Goal: Task Accomplishment & Management: Manage account settings

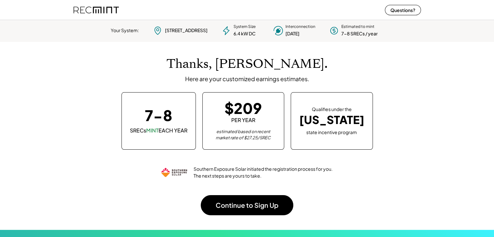
scroll to position [91, 181]
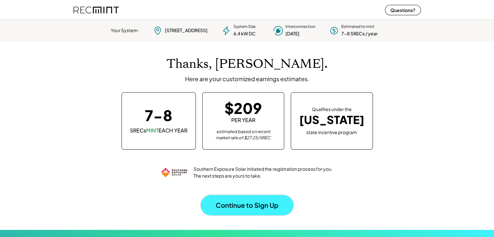
click at [239, 208] on button "Continue to Sign Up" at bounding box center [247, 205] width 93 height 20
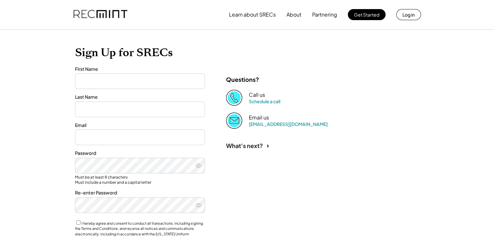
type input "****"
type input "*********"
type input "**********"
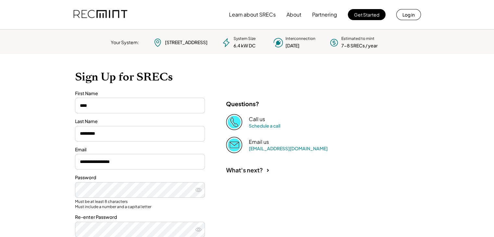
click at [45, 149] on div "**********" at bounding box center [247, 166] width 494 height 332
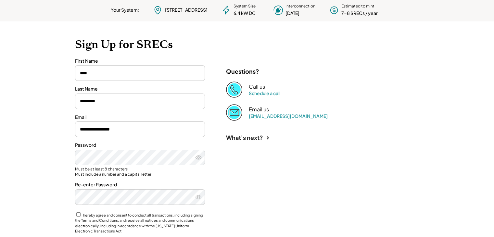
scroll to position [52, 0]
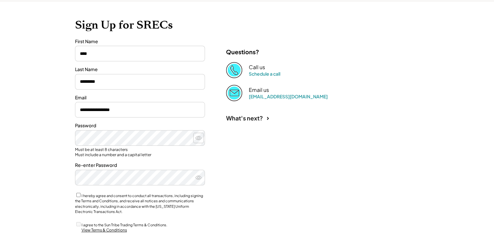
click at [198, 138] on icon at bounding box center [198, 138] width 6 height 6
click at [199, 178] on use at bounding box center [198, 178] width 6 height 4
click at [56, 200] on div "**********" at bounding box center [247, 114] width 494 height 332
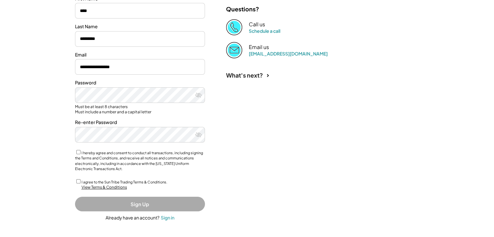
scroll to position [95, 0]
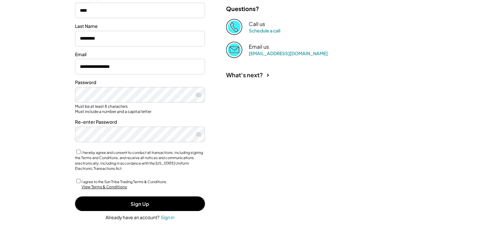
click at [60, 180] on div "**********" at bounding box center [247, 71] width 494 height 332
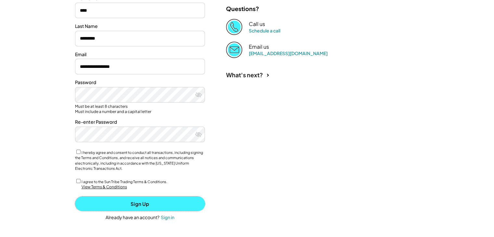
click at [115, 202] on button "Sign Up" at bounding box center [140, 203] width 130 height 15
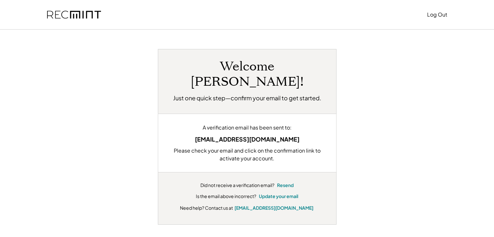
click at [149, 126] on div "Welcome Paul! Just one quick step—confirm your email to get started. A verifica…" at bounding box center [247, 137] width 403 height 176
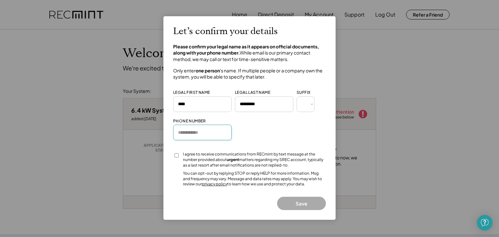
click at [195, 133] on input "input" at bounding box center [202, 133] width 58 height 16
type input "**********"
click at [302, 204] on button "Save" at bounding box center [301, 203] width 49 height 13
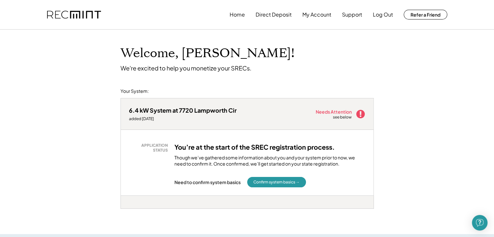
click at [269, 181] on button "Confirm system basics →" at bounding box center [276, 182] width 59 height 10
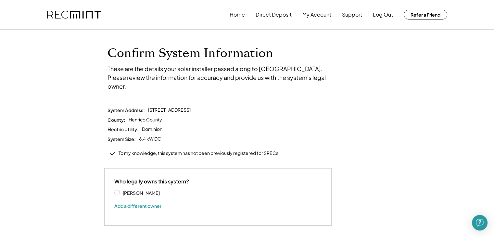
click at [82, 171] on div "Confirm System Information These are the details your solar installer passed al…" at bounding box center [247, 158] width 494 height 256
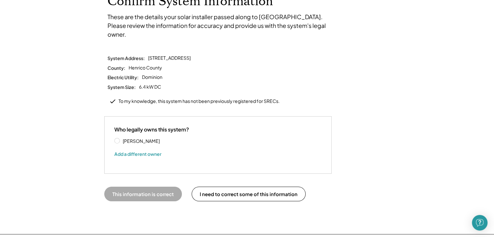
scroll to position [65, 0]
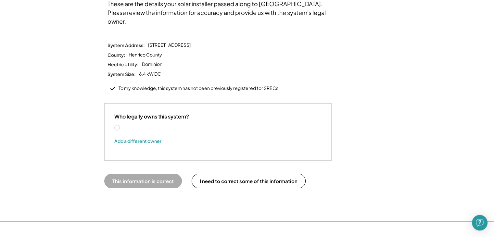
click at [121, 126] on label "[PERSON_NAME]" at bounding box center [150, 128] width 58 height 5
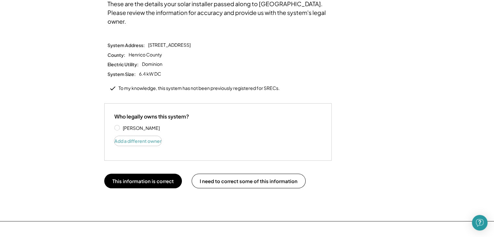
click at [134, 136] on button "Add a different owner" at bounding box center [137, 141] width 47 height 10
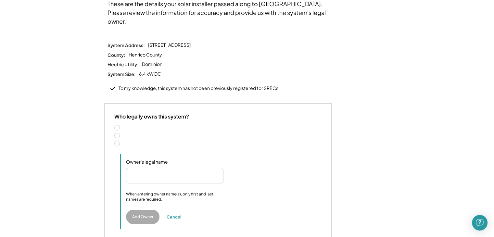
click at [128, 133] on label "Two people" at bounding box center [221, 135] width 201 height 5
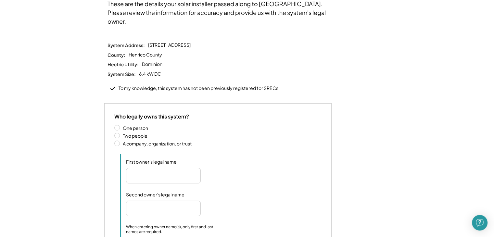
click at [160, 168] on input "input" at bounding box center [163, 176] width 75 height 16
type input "**********"
click at [168, 201] on input "input" at bounding box center [163, 209] width 75 height 16
type input "**********"
click at [84, 182] on div "Confirm System Information These are the details your solar installer passed al…" at bounding box center [247, 148] width 494 height 367
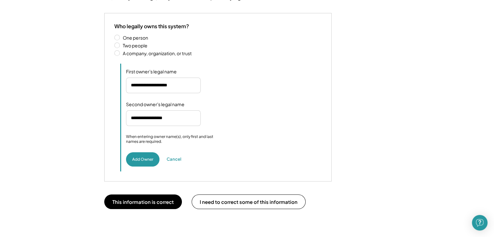
scroll to position [156, 0]
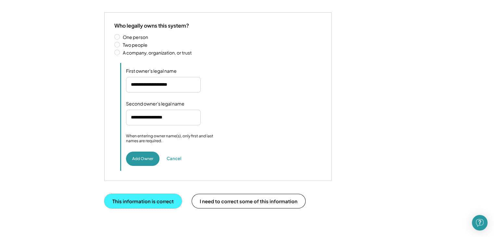
click at [129, 194] on button "This information is correct" at bounding box center [143, 201] width 78 height 15
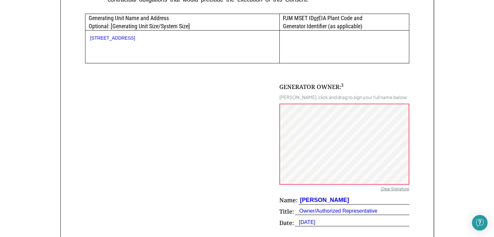
scroll to position [338, 0]
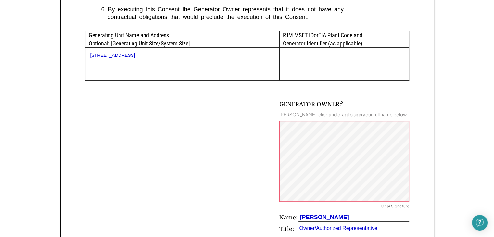
click at [421, 156] on div "SCHEDULE A Generator Owner's Consent The undersigned on behalf of the Generator…" at bounding box center [246, 17] width 373 height 493
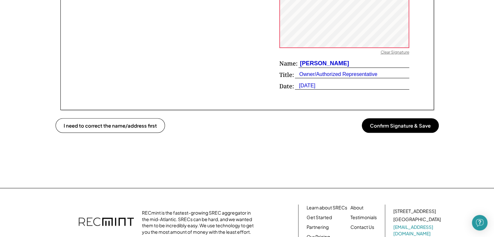
scroll to position [494, 0]
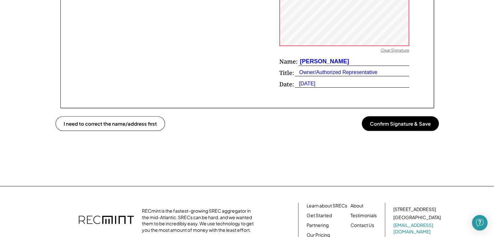
click at [406, 123] on button "Confirm Signature & Save" at bounding box center [400, 123] width 77 height 15
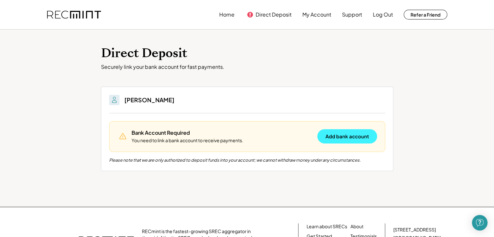
click at [335, 136] on button "Add bank account" at bounding box center [347, 136] width 60 height 14
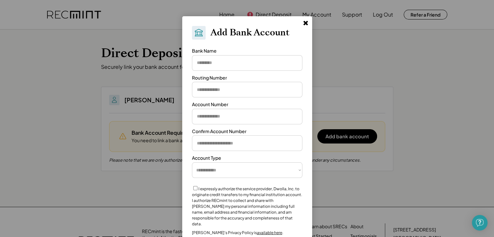
click at [250, 88] on input "input" at bounding box center [247, 90] width 110 height 16
type input "*********"
click at [246, 114] on input "input" at bounding box center [247, 117] width 110 height 16
click at [245, 64] on input "input" at bounding box center [247, 63] width 110 height 16
type input "******"
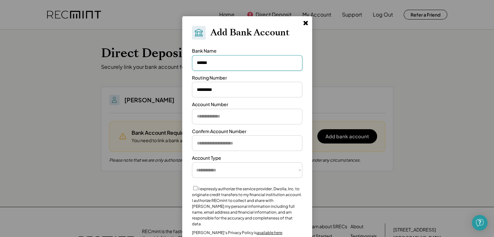
click at [230, 116] on input "input" at bounding box center [247, 117] width 110 height 16
type input "**********"
click at [223, 144] on input "input" at bounding box center [247, 143] width 110 height 16
type input "**********"
click at [238, 169] on select "**********" at bounding box center [247, 170] width 110 height 16
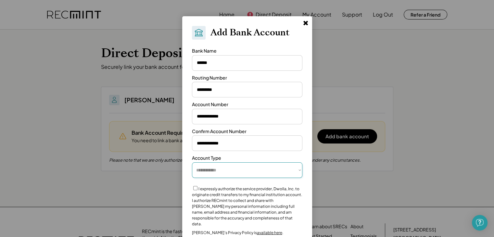
select select "**********"
click at [192, 162] on select "**********" at bounding box center [247, 170] width 110 height 16
click at [226, 200] on label "I expressly authorize the service provider, Dwolla, Inc. to originate credit tr…" at bounding box center [247, 206] width 110 height 40
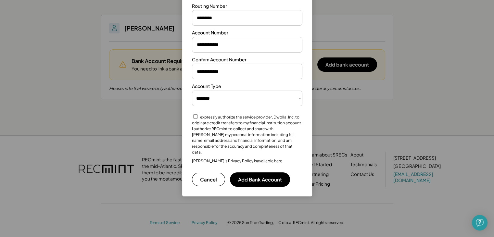
scroll to position [77, 0]
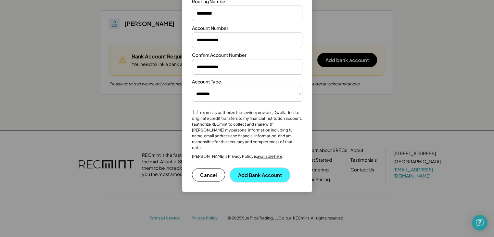
click at [269, 168] on button "Add Bank Account" at bounding box center [260, 175] width 60 height 14
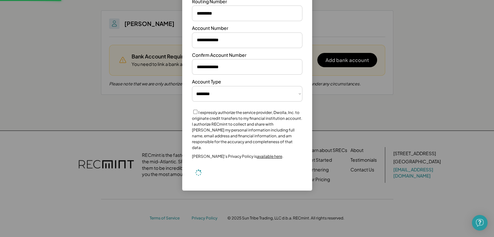
select select "**********"
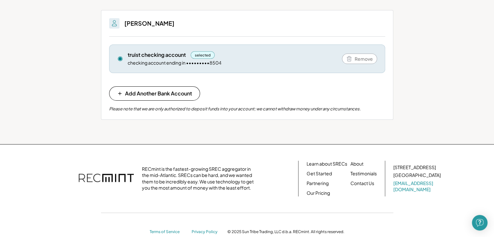
click at [414, 109] on div "Direct Deposit Securely link your bank account for fast payments. You'll be abl…" at bounding box center [247, 48] width 494 height 191
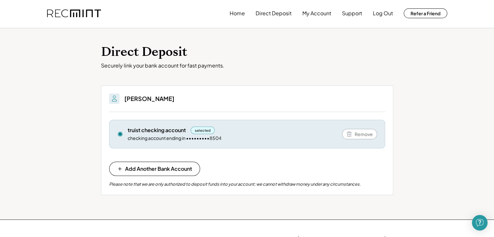
scroll to position [0, 0]
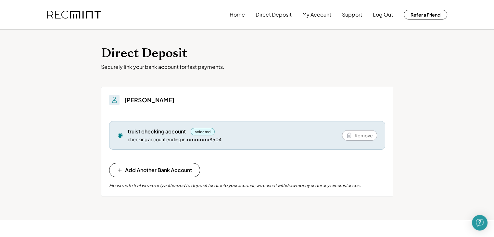
click at [318, 64] on div "Securely link your bank account for fast payments." at bounding box center [247, 67] width 292 height 7
click at [78, 70] on div "Direct Deposit Securely link your bank account for fast payments. You'll be abl…" at bounding box center [247, 125] width 494 height 191
click at [278, 15] on button "Direct Deposit" at bounding box center [274, 14] width 36 height 13
click at [314, 12] on button "My Account" at bounding box center [316, 14] width 29 height 13
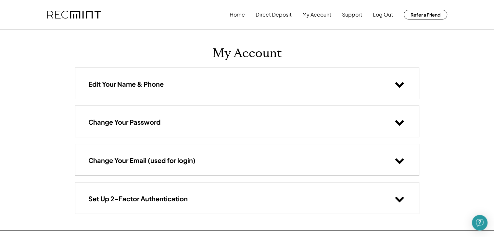
click at [42, 86] on div "Home Direct Deposit My Account Support Log Out Refer a Friend My Account Edit Y…" at bounding box center [247, 168] width 494 height 337
click at [147, 85] on h3 "Edit Your Name & Phone" at bounding box center [125, 84] width 75 height 8
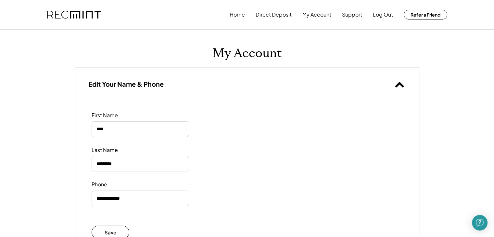
click at [69, 107] on div "My Account Edit Your Name & Phone First Name Last Name Phone Save Saved Success…" at bounding box center [247, 207] width 357 height 354
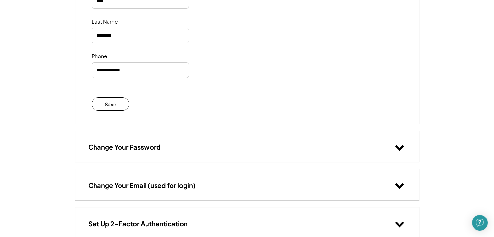
scroll to position [130, 0]
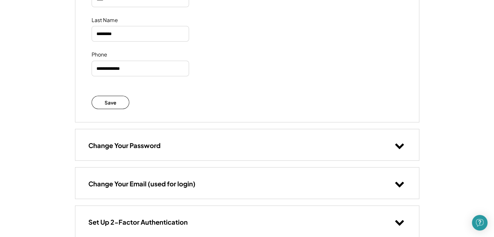
click at [138, 146] on h3 "Change Your Password" at bounding box center [124, 145] width 72 height 8
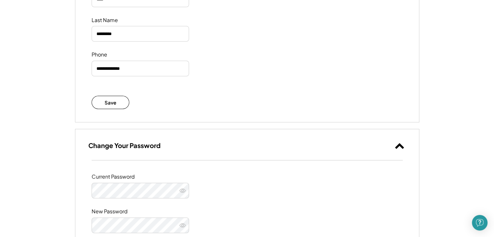
click at [60, 152] on div "Home Direct Deposit My Account Support Log Out Refer a Friend My Account Edit Y…" at bounding box center [247, 194] width 494 height 648
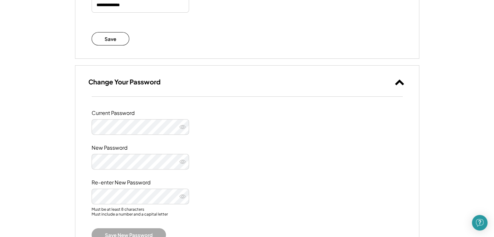
scroll to position [260, 0]
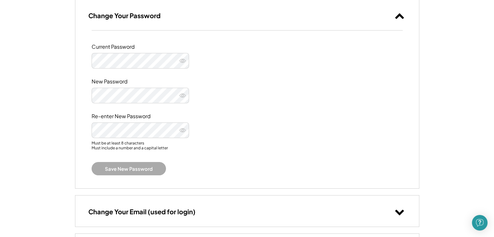
click at [62, 138] on div "Home Direct Deposit My Account Support Log Out Refer a Friend My Account Edit Y…" at bounding box center [247, 64] width 494 height 648
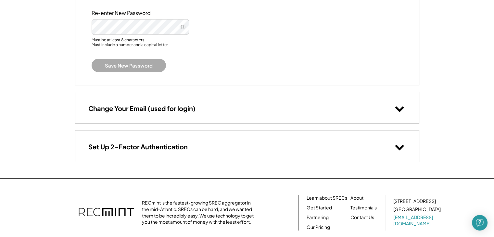
scroll to position [364, 0]
click at [132, 106] on h3 "Change Your Email (used for login)" at bounding box center [141, 108] width 107 height 8
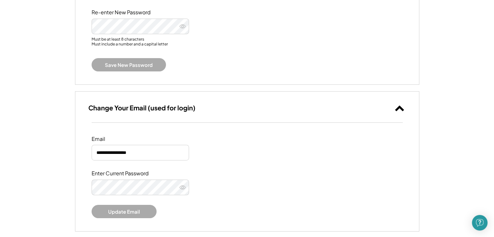
click at [60, 138] on div "**********" at bounding box center [247, 14] width 494 height 757
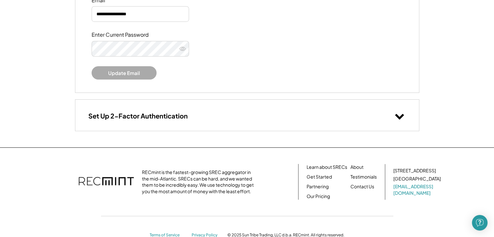
scroll to position [519, 0]
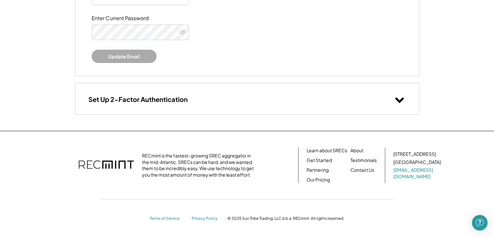
click at [129, 101] on h3 "Set Up 2-Factor Authentication" at bounding box center [137, 99] width 99 height 8
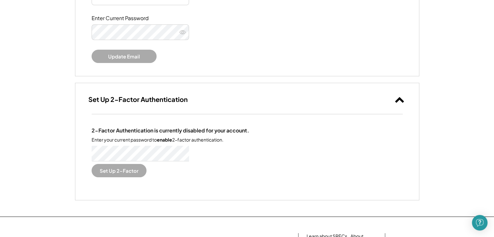
click at [126, 170] on button "Set Up 2-Factor" at bounding box center [119, 170] width 55 height 13
click at [105, 169] on button "Set Up 2-Factor" at bounding box center [119, 170] width 55 height 13
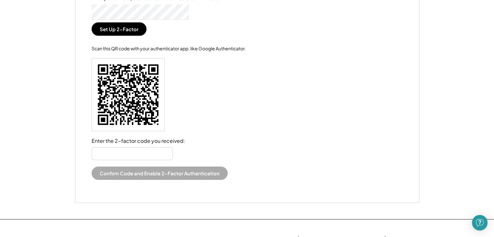
scroll to position [662, 0]
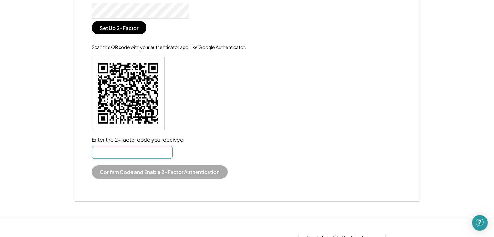
click at [138, 153] on input "input" at bounding box center [132, 152] width 81 height 13
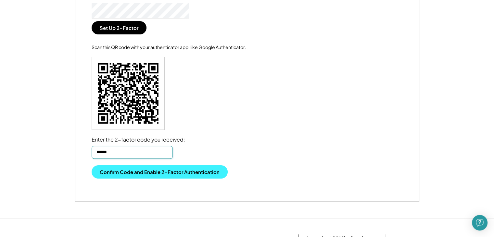
type input "******"
click at [155, 170] on button "Confirm Code and Enable 2-Factor Authentication" at bounding box center [160, 171] width 136 height 13
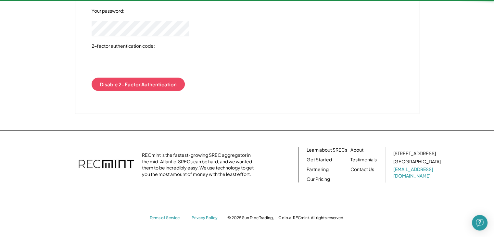
scroll to position [658, 0]
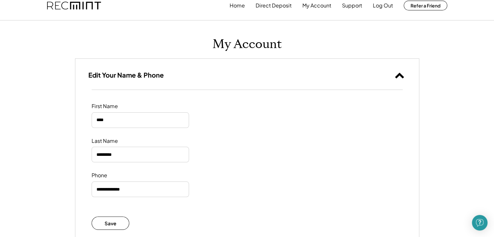
scroll to position [0, 0]
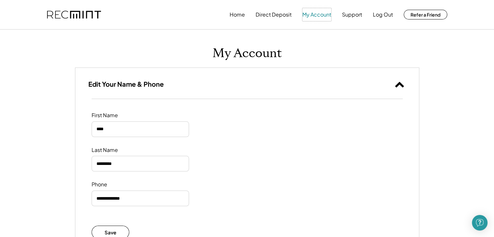
click at [317, 15] on button "My Account" at bounding box center [316, 14] width 29 height 13
click at [349, 14] on button "Support" at bounding box center [352, 14] width 20 height 13
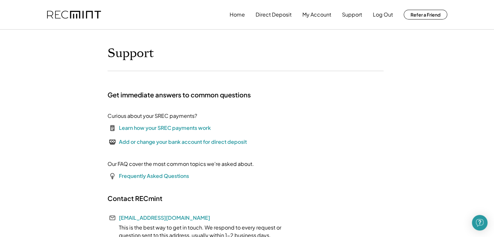
click at [61, 116] on div "Home Direct Deposit My Account Support Log Out Refer a Friend Support Get immed…" at bounding box center [247, 198] width 494 height 396
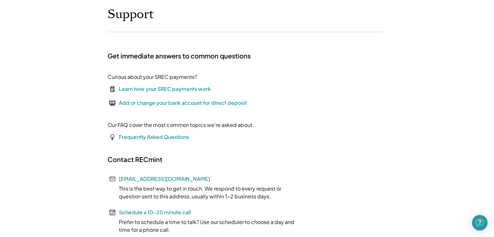
scroll to position [52, 0]
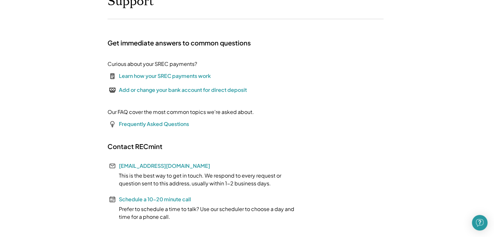
click at [183, 76] on div "Learn how your SREC payments work" at bounding box center [165, 76] width 92 height 8
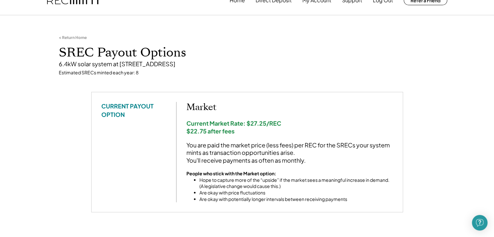
scroll to position [13, 0]
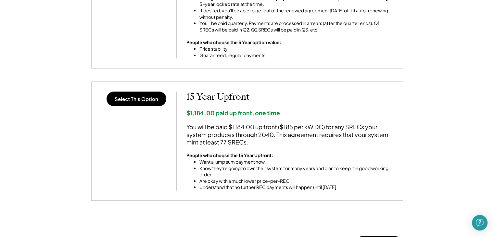
scroll to position [507, 0]
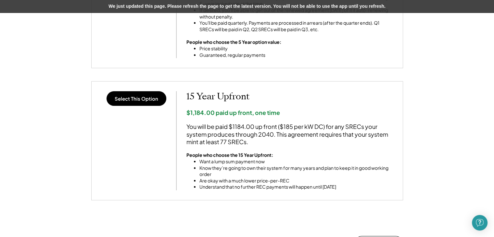
click at [87, 83] on div "Select This Option 3 Year Locked-Rate $22.50 per REC You will be paid the price…" at bounding box center [247, 8] width 325 height 444
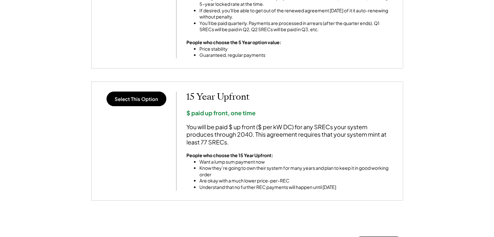
scroll to position [507, 0]
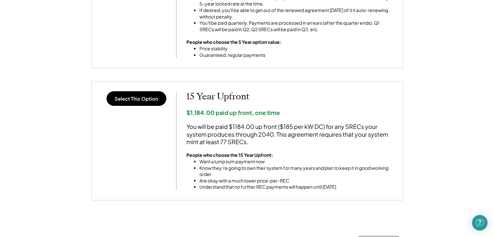
click at [85, 141] on div "Select This Option 3 Year Locked-Rate $22.50 per REC You will be paid the price…" at bounding box center [247, 8] width 325 height 444
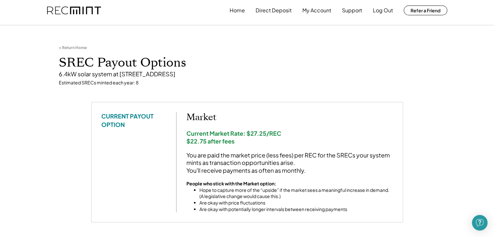
scroll to position [0, 0]
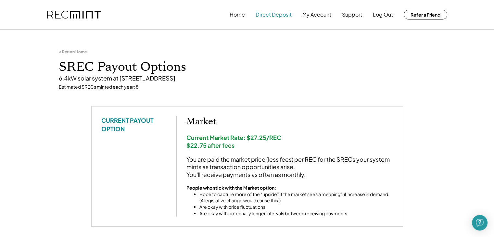
click at [279, 15] on button "Direct Deposit" at bounding box center [274, 14] width 36 height 13
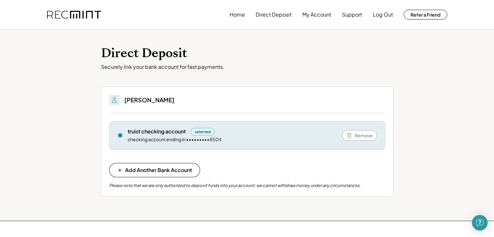
click at [246, 67] on div "Securely link your bank account for fast payments." at bounding box center [247, 67] width 292 height 7
click at [318, 14] on button "My Account" at bounding box center [316, 14] width 29 height 13
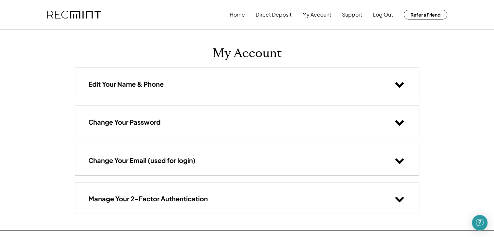
click at [50, 93] on div "Home Direct Deposit My Account Support Log Out Refer a Friend My Account Edit Y…" at bounding box center [247, 168] width 494 height 337
click at [308, 16] on button "My Account" at bounding box center [316, 14] width 29 height 13
click at [237, 15] on button "Home" at bounding box center [237, 14] width 15 height 13
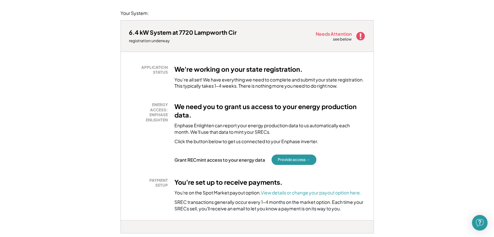
scroll to position [65, 0]
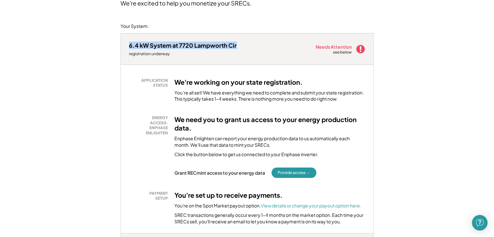
drag, startPoint x: 236, startPoint y: 46, endPoint x: 125, endPoint y: 47, distance: 111.1
click at [125, 47] on div "6.4 kW System at 7720 Lampworth Cir registration underway Needs Attention see b…" at bounding box center [247, 48] width 253 height 31
copy div "6.4 kW System at 7720 Lampworth Cir"
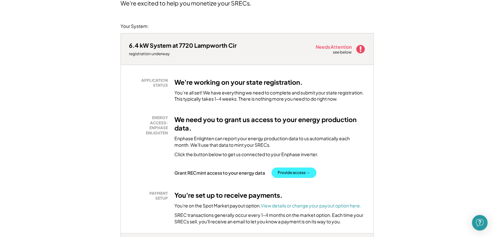
click at [292, 172] on button "Provide access →" at bounding box center [293, 173] width 45 height 10
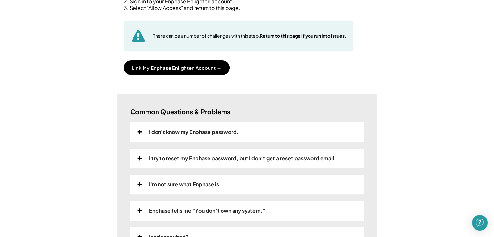
scroll to position [104, 0]
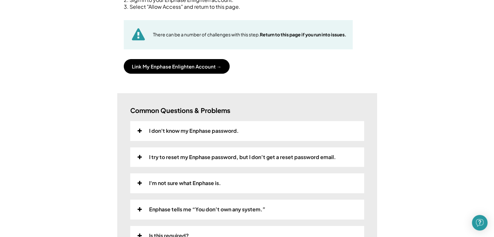
click at [93, 124] on div "Home Direct Deposit My Account Support Log Out Refer a Friend Link your Enphase…" at bounding box center [247, 166] width 494 height 541
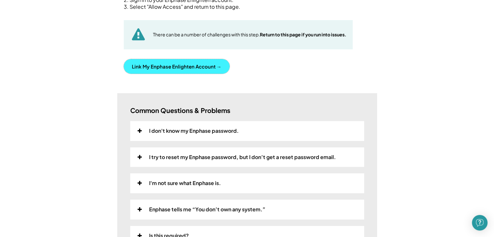
click at [191, 64] on button "Link My Enphase Enlighten Account →" at bounding box center [177, 66] width 106 height 15
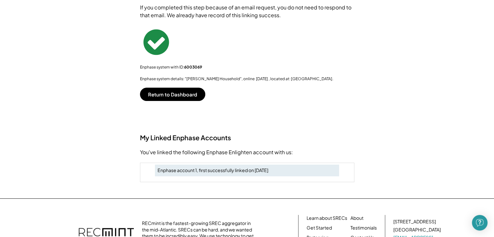
scroll to position [0, 0]
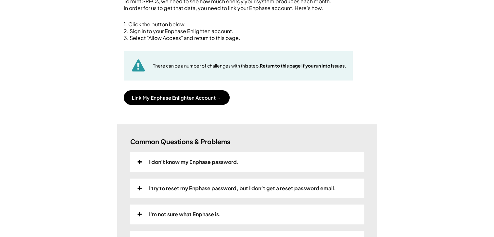
scroll to position [78, 0]
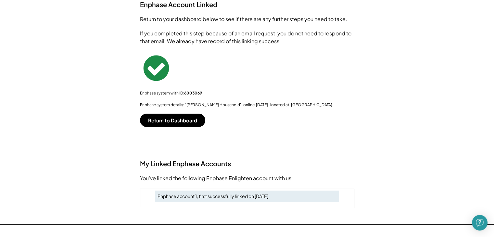
click at [112, 85] on div "Home Direct Deposit My Account Support Log Out Refer a Friend Link your Enphase…" at bounding box center [247, 126] width 494 height 409
drag, startPoint x: 342, startPoint y: 195, endPoint x: 138, endPoint y: 94, distance: 228.1
click at [138, 94] on div "Home Direct Deposit My Account Support Log Out Refer a Friend Link your Enphase…" at bounding box center [247, 126] width 494 height 409
copy div "Enphase system with ID: 6003069 Enphase system details: "[PERSON_NAME] Househol…"
click at [457, 102] on div "Home Direct Deposit My Account Support Log Out Refer a Friend Link your Enphase…" at bounding box center [247, 126] width 494 height 409
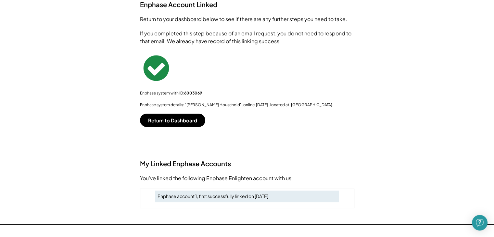
click at [244, 82] on div "Enphase Account Linked Return to your dashboard below to see if there are any f…" at bounding box center [246, 63] width 227 height 127
click at [154, 122] on button "Return to Dashboard" at bounding box center [172, 120] width 65 height 13
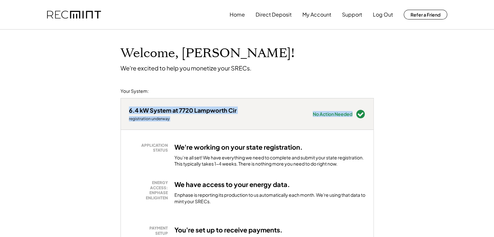
drag, startPoint x: 368, startPoint y: 113, endPoint x: 126, endPoint y: 112, distance: 242.2
click at [126, 112] on div "6.4 kW System at 7720 Lampworth Cir registration underway Needs Attention see b…" at bounding box center [247, 113] width 253 height 31
copy div "6.4 kW System at 7720 Lampworth Cir registration underway Needs Attention see b…"
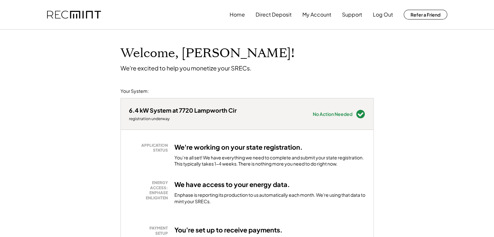
click at [384, 16] on button "Log Out" at bounding box center [383, 14] width 20 height 13
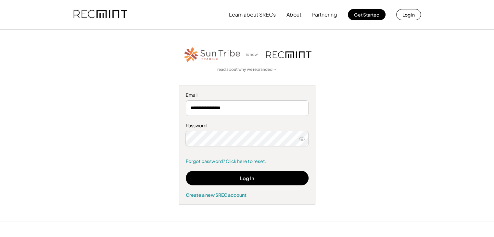
click at [77, 113] on div "**********" at bounding box center [247, 125] width 400 height 159
